Goal: Task Accomplishment & Management: Manage account settings

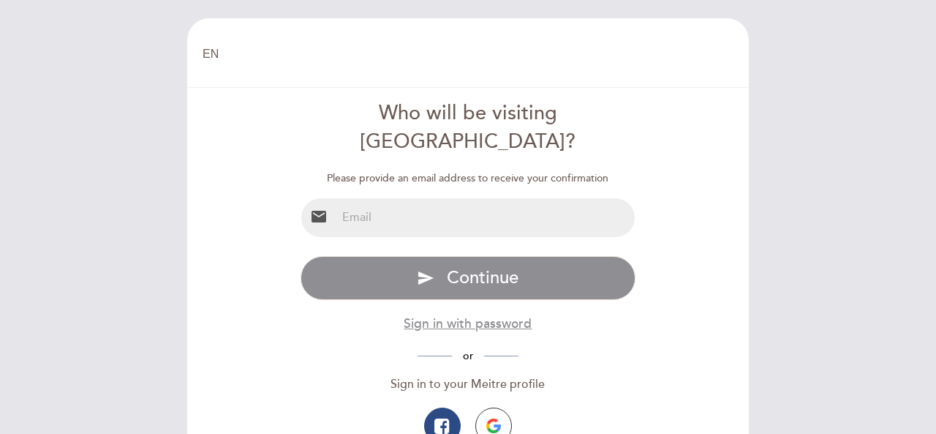
click at [480, 198] on input "email" at bounding box center [485, 217] width 299 height 39
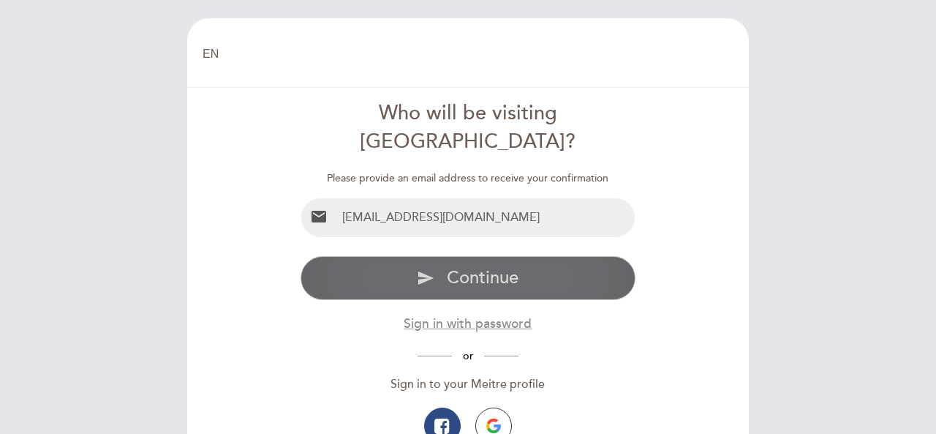
type input "[EMAIL_ADDRESS][DOMAIN_NAME]"
click at [458, 256] on button "send Continue" at bounding box center [469, 278] width 336 height 44
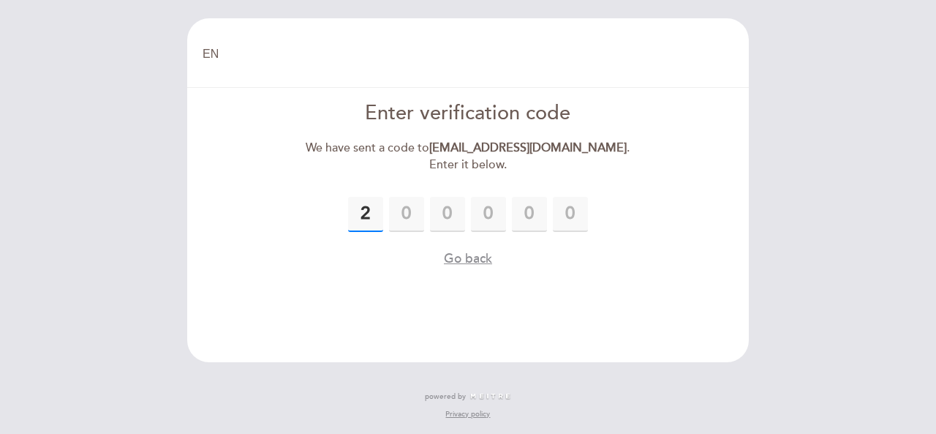
type input "2"
type input "0"
type input "7"
type input "0"
type input "7"
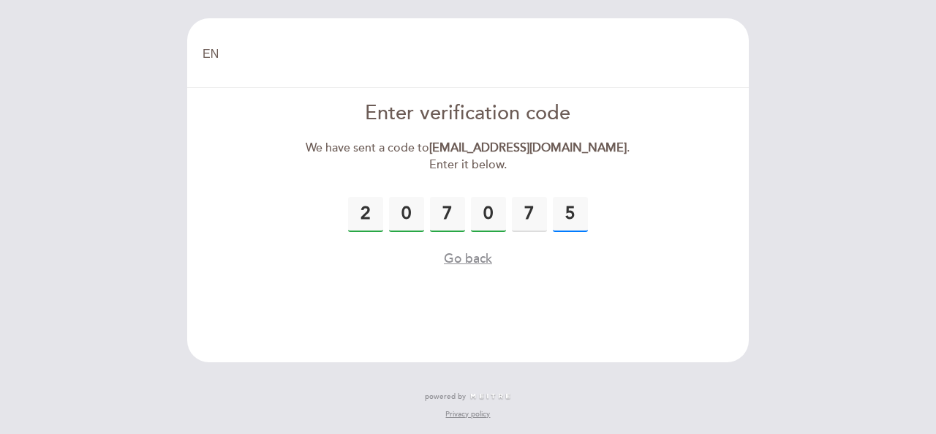
type input "5"
